Goal: Entertainment & Leisure: Consume media (video, audio)

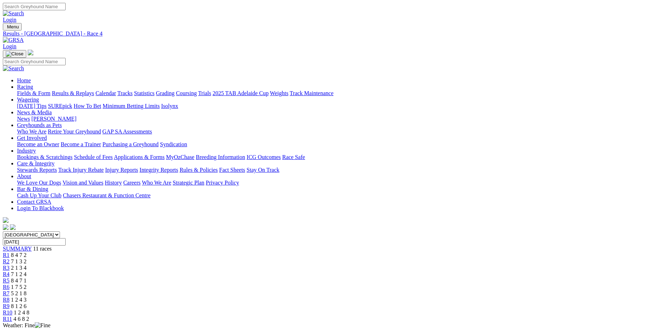
scroll to position [36, 0]
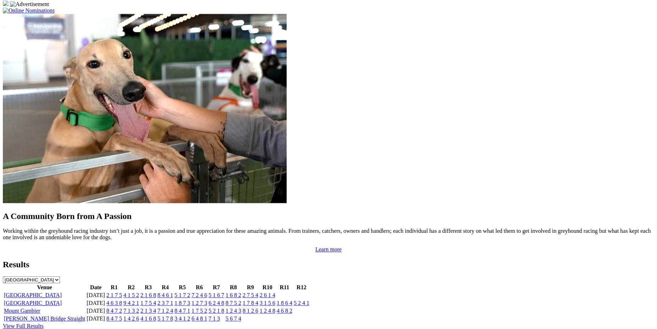
scroll to position [546, 0]
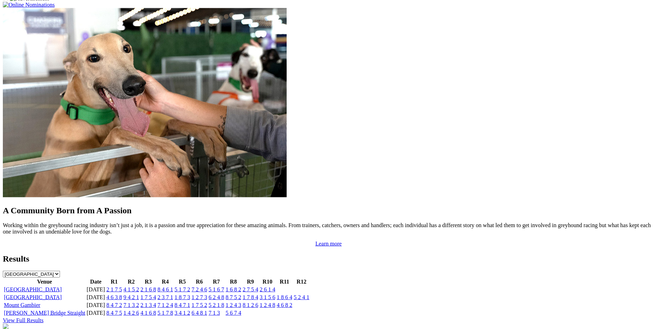
click at [275, 302] on link "1 2 4 8" at bounding box center [268, 305] width 16 height 6
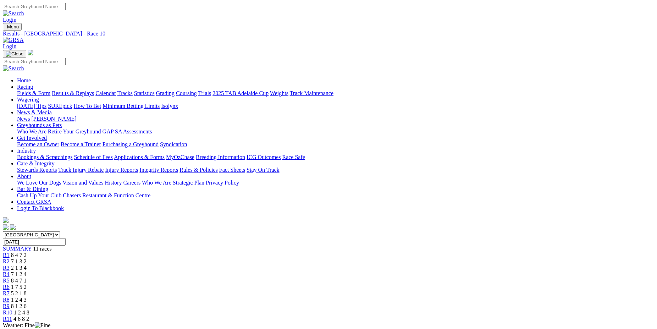
drag, startPoint x: 659, startPoint y: 32, endPoint x: 660, endPoint y: 111, distance: 78.4
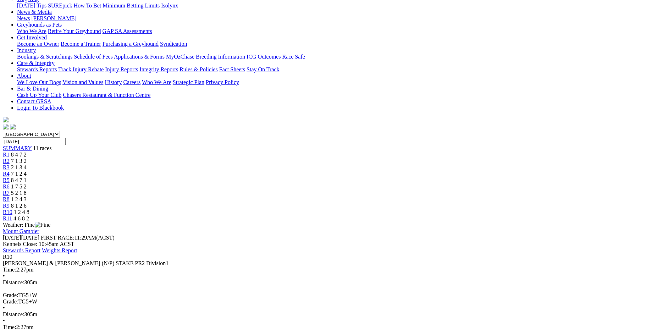
scroll to position [76, 0]
